Goal: Check status

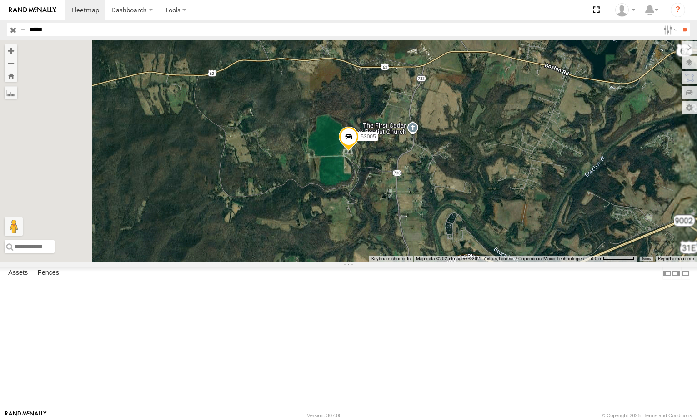
select select "**********"
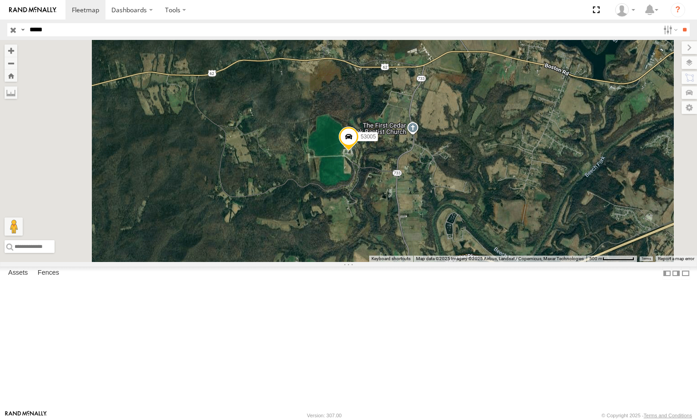
click at [11, 27] on input "button" at bounding box center [13, 29] width 12 height 13
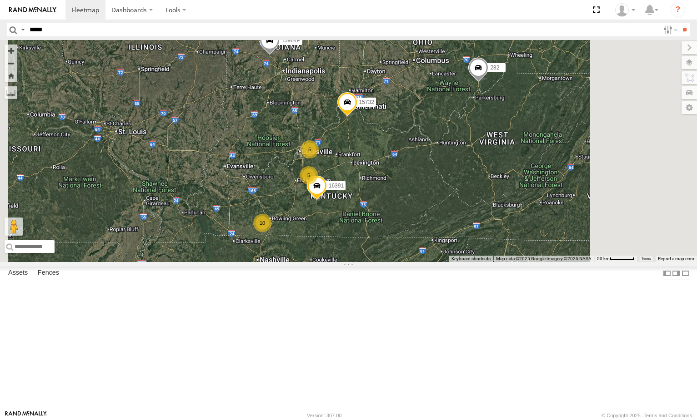
drag, startPoint x: 480, startPoint y: 150, endPoint x: 419, endPoint y: 204, distance: 81.5
click at [419, 204] on div "15732 15605 5210 15964P 16391 282 17057P 5 10 2 5" at bounding box center [348, 151] width 697 height 222
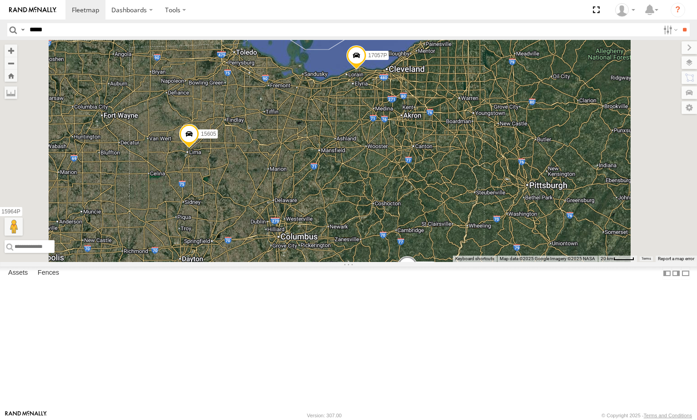
drag, startPoint x: 472, startPoint y: 229, endPoint x: 444, endPoint y: 100, distance: 132.2
click at [444, 101] on div "15732 15605 5210 15964P 16391 282 17057P" at bounding box center [348, 151] width 697 height 222
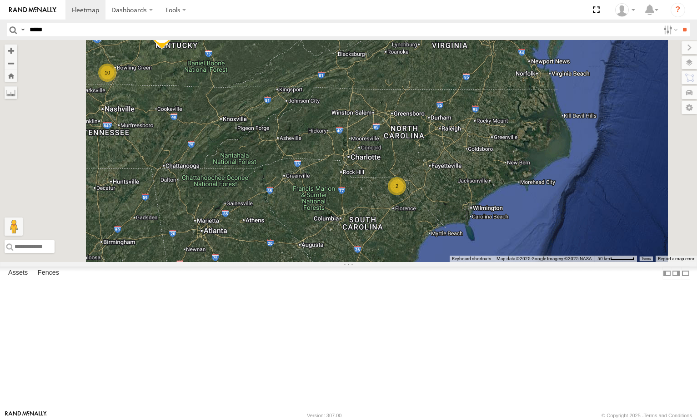
drag, startPoint x: 464, startPoint y: 188, endPoint x: 460, endPoint y: 173, distance: 15.4
click at [459, 176] on div "15732 15605 5210 15964P 16391 282 17057P 5 10 2 5" at bounding box center [348, 151] width 697 height 222
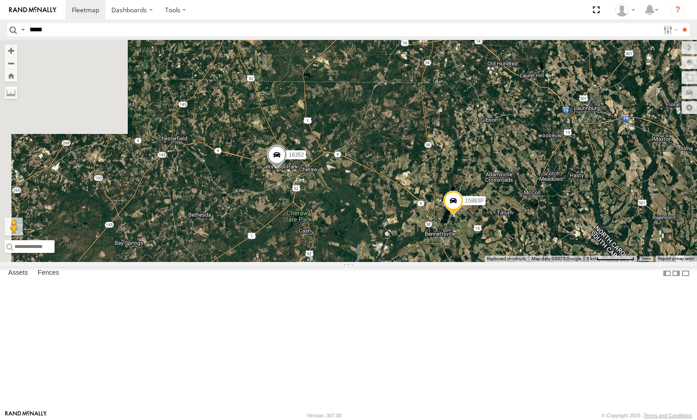
drag, startPoint x: 458, startPoint y: 254, endPoint x: 516, endPoint y: 245, distance: 59.3
click at [516, 245] on div "15732 15605 5210 15964P 16391 282 17057P 15883P 16352" at bounding box center [348, 151] width 697 height 222
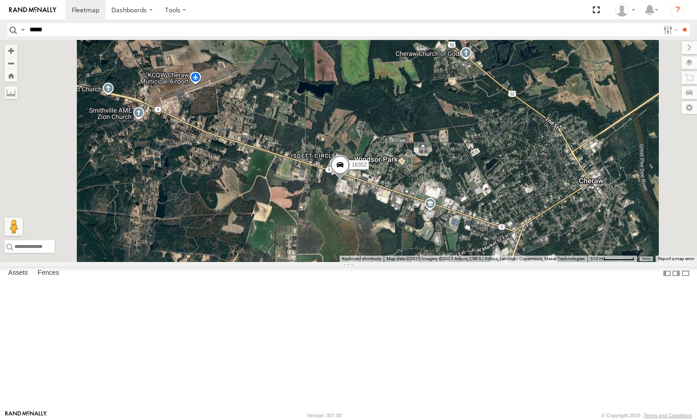
drag, startPoint x: 548, startPoint y: 246, endPoint x: 486, endPoint y: 210, distance: 71.1
click at [489, 212] on div "15732 15605 5210 15964P 16391 282 17057P 15883P 16352" at bounding box center [348, 151] width 697 height 222
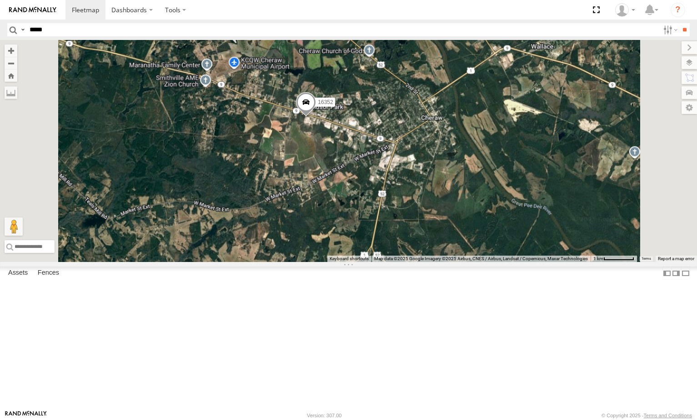
drag, startPoint x: 482, startPoint y: 198, endPoint x: 472, endPoint y: 177, distance: 22.6
click at [472, 177] on div "15732 15605 5210 15964P 16391 282 17057P 15883P 16352" at bounding box center [348, 151] width 697 height 222
